Goal: Find specific page/section: Find specific page/section

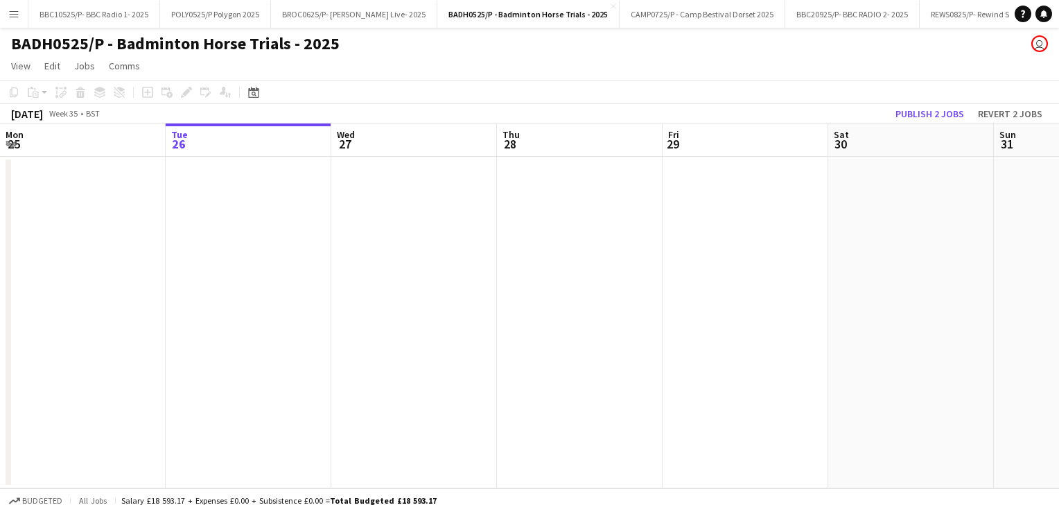
click at [19, 20] on button "Menu" at bounding box center [14, 14] width 28 height 28
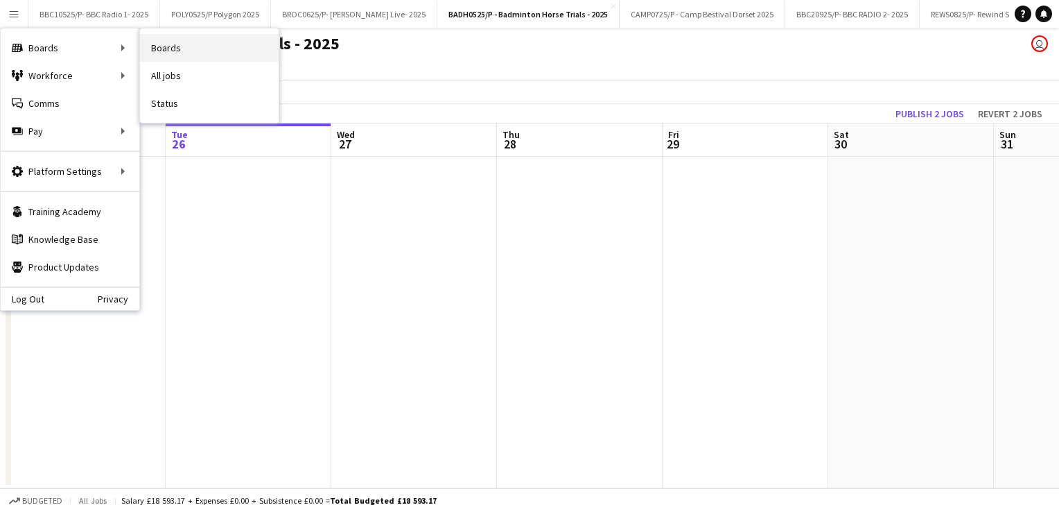
click at [166, 46] on link "Boards" at bounding box center [209, 48] width 139 height 28
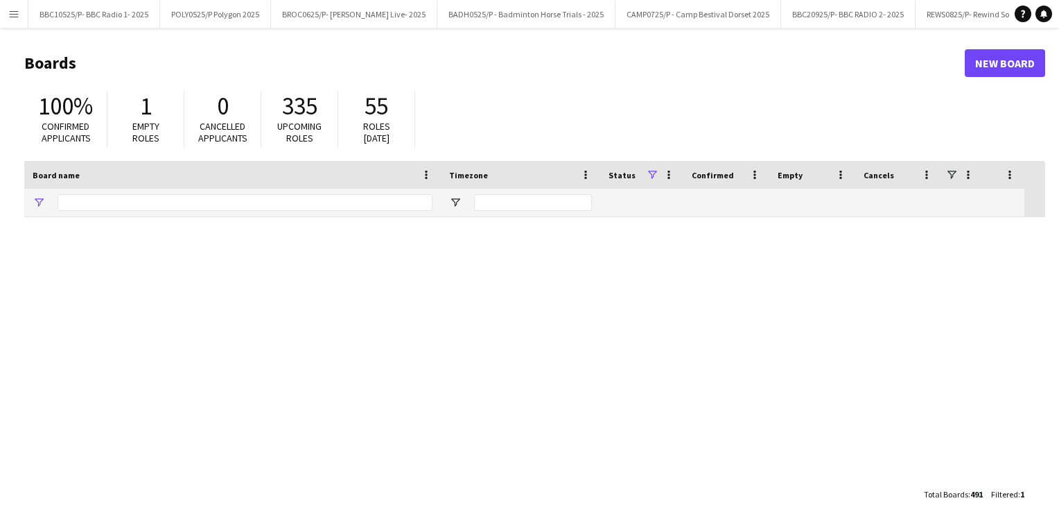
type input "***"
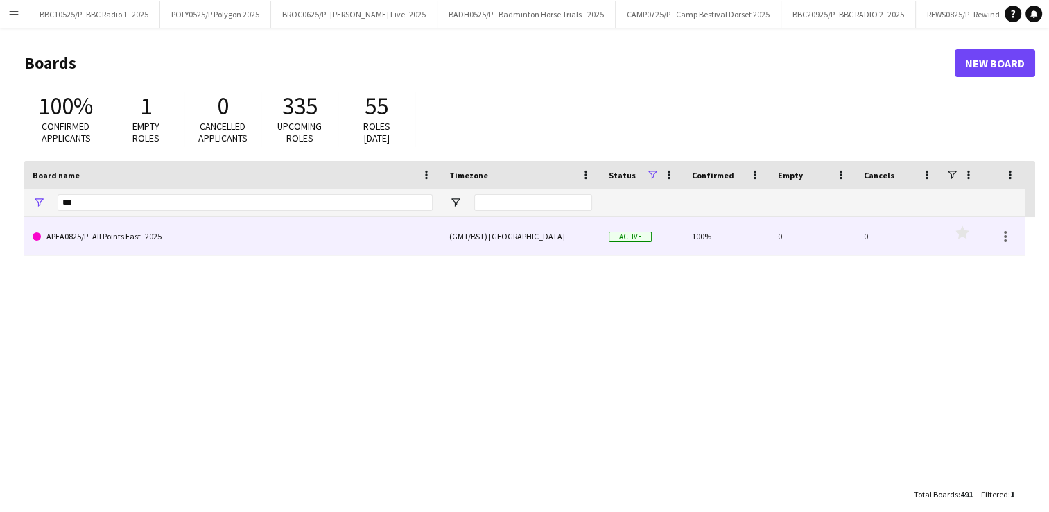
click at [154, 235] on link "APEA0825/P- All Points East- 2025" at bounding box center [233, 236] width 400 height 39
